Goal: Transaction & Acquisition: Purchase product/service

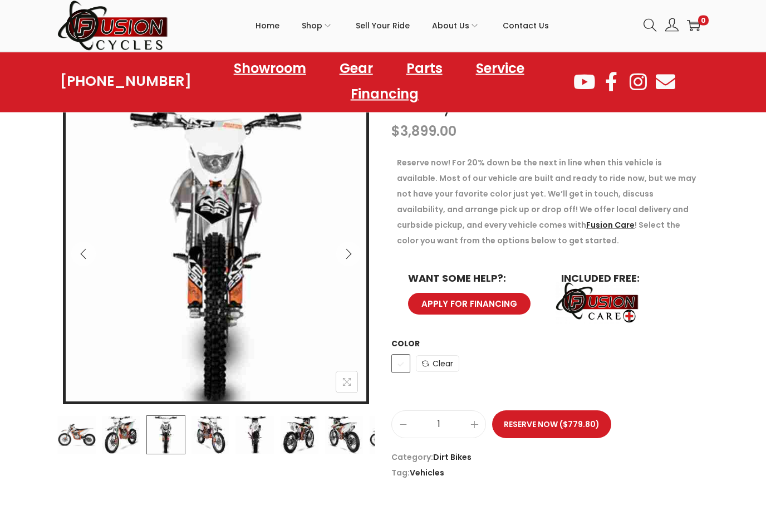
scroll to position [127, 0]
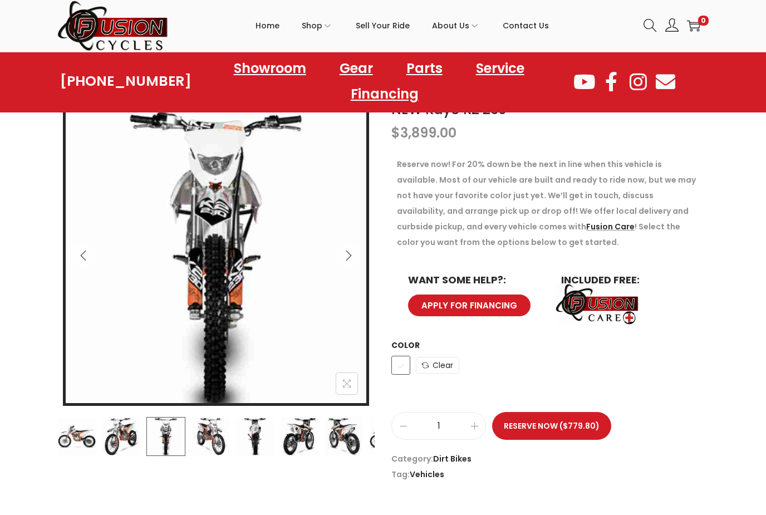
click at [210, 439] on img at bounding box center [210, 436] width 39 height 39
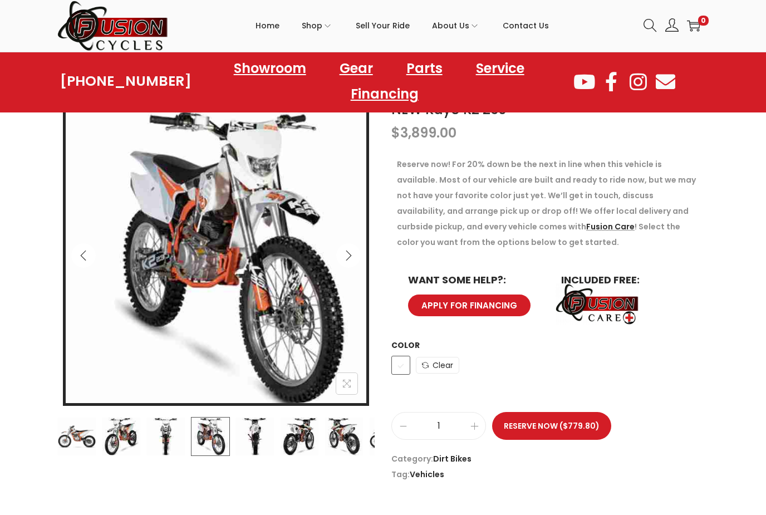
click at [253, 439] on img at bounding box center [254, 436] width 39 height 39
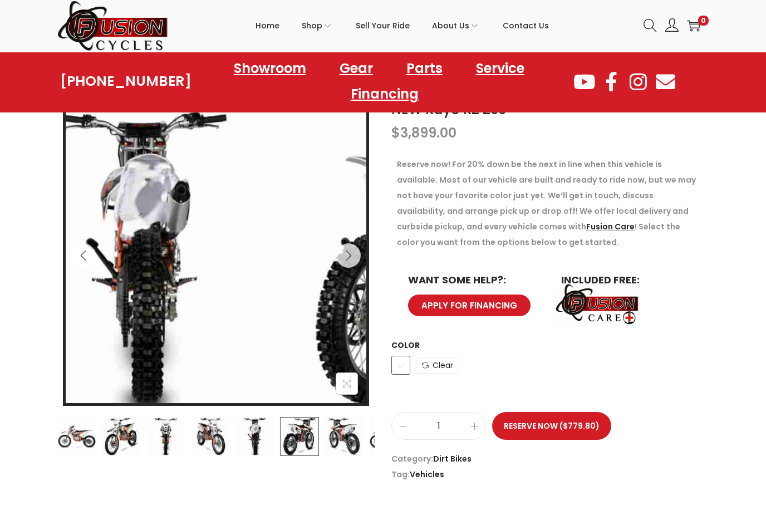
click at [284, 454] on img at bounding box center [299, 436] width 39 height 39
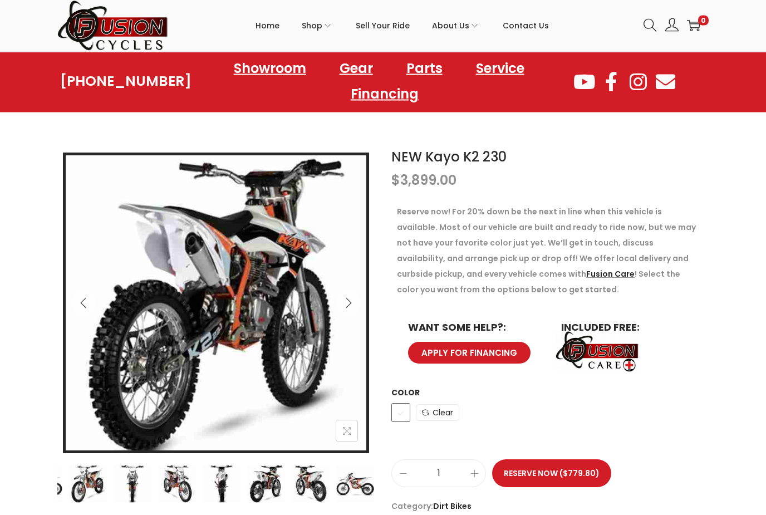
scroll to position [80, 0]
click at [19, 510] on div "NEW Kayo K2 230 $ 3,899.00 Reserve now! For 20% down be the next in line when t…" at bounding box center [383, 338] width 766 height 394
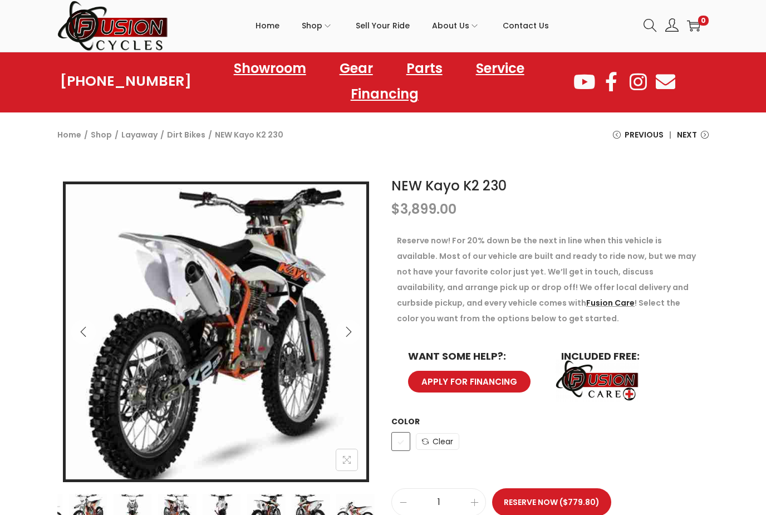
scroll to position [59, 0]
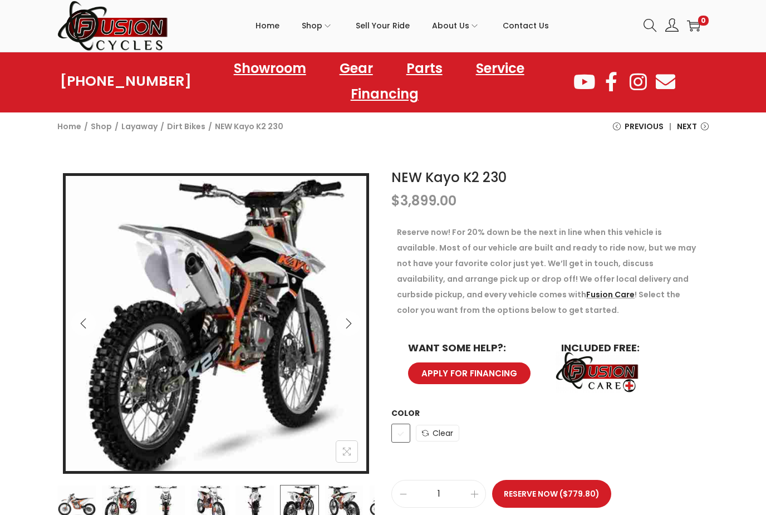
click at [157, 1] on img at bounding box center [112, 26] width 111 height 52
